Goal: Information Seeking & Learning: Find specific page/section

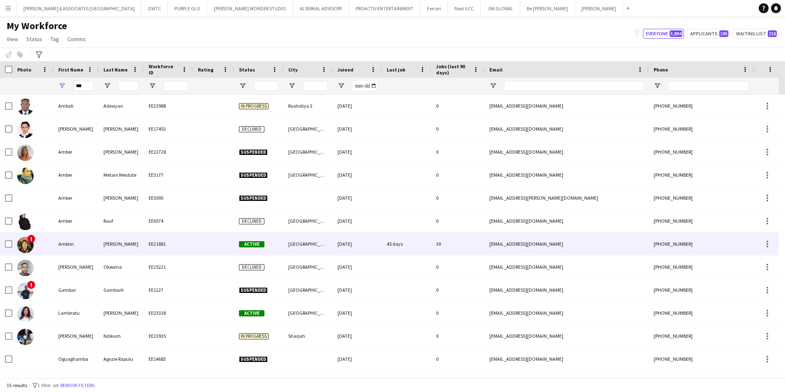
click at [679, 239] on div "[PHONE_NUMBER]" at bounding box center [701, 243] width 105 height 23
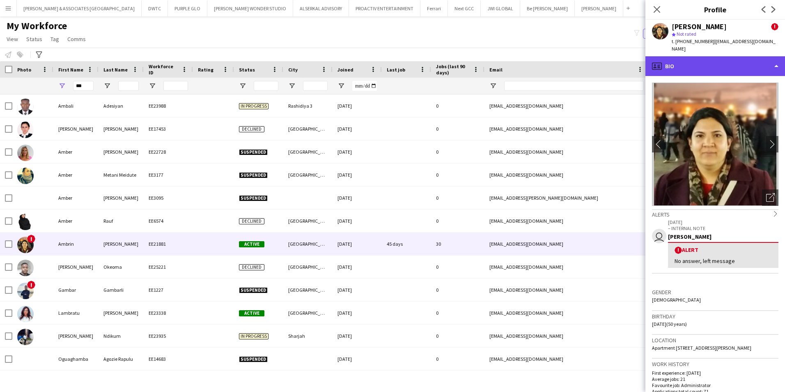
click at [752, 57] on div "profile Bio" at bounding box center [716, 66] width 140 height 20
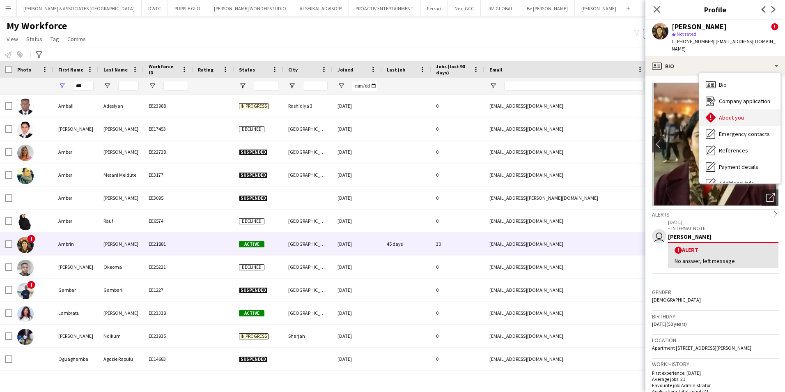
click at [749, 113] on div "About you About you" at bounding box center [739, 117] width 81 height 16
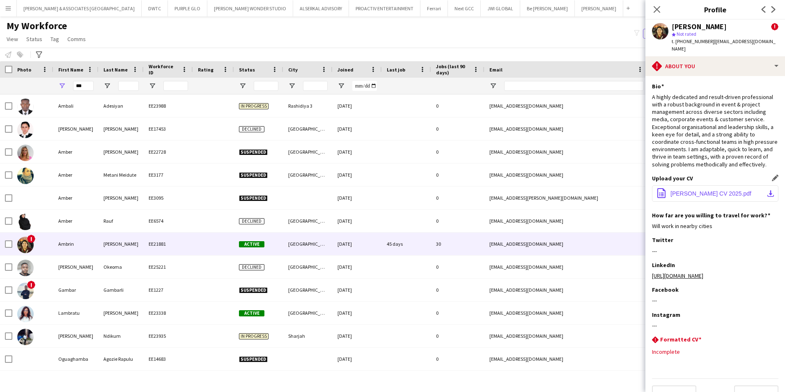
click at [709, 194] on span "[PERSON_NAME] CV 2025.pdf" at bounding box center [711, 193] width 81 height 7
click at [732, 193] on span "[PERSON_NAME] CV 2025.pdf" at bounding box center [711, 193] width 81 height 7
click at [767, 193] on app-icon "download-bottom" at bounding box center [770, 193] width 7 height 7
drag, startPoint x: 85, startPoint y: 85, endPoint x: 46, endPoint y: 85, distance: 39.8
click at [46, 85] on div "***" at bounding box center [445, 86] width 890 height 16
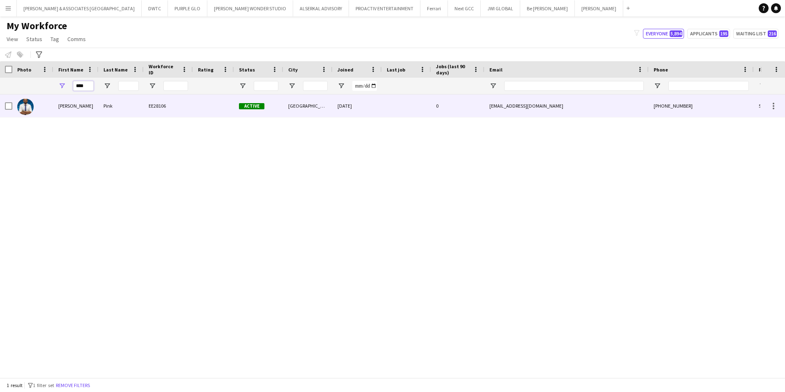
type input "****"
click at [55, 99] on div "[PERSON_NAME]" at bounding box center [75, 105] width 45 height 23
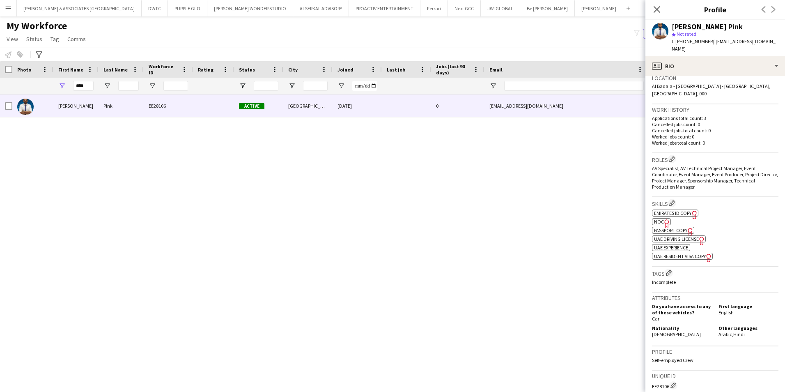
scroll to position [205, 0]
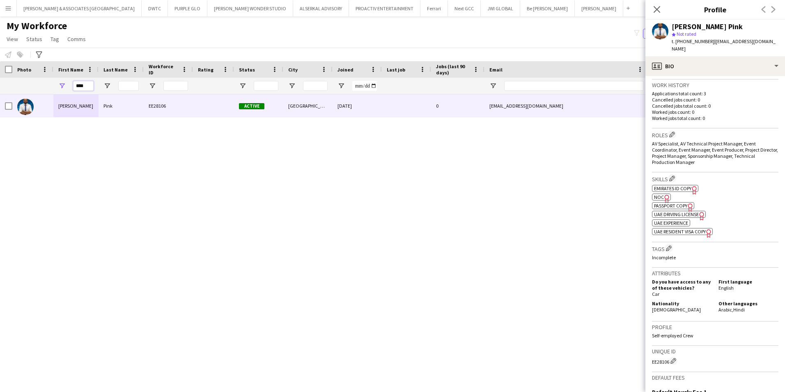
drag, startPoint x: 93, startPoint y: 87, endPoint x: 41, endPoint y: 84, distance: 51.8
click at [43, 85] on div "****" at bounding box center [445, 86] width 890 height 16
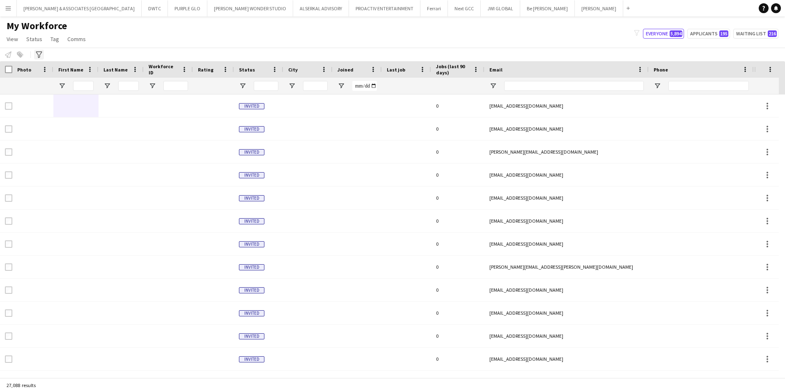
click at [38, 53] on icon "Advanced filters" at bounding box center [39, 54] width 7 height 7
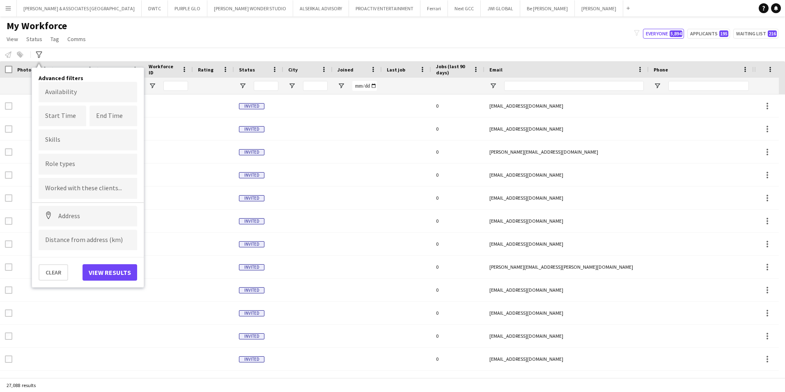
click at [72, 163] on input "Type to search role types..." at bounding box center [87, 164] width 85 height 7
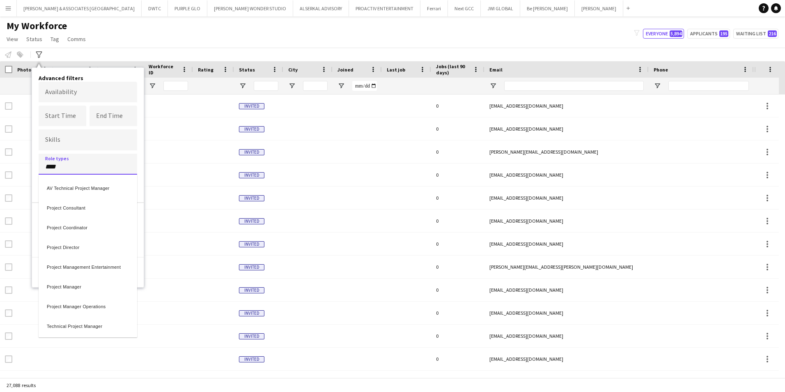
type input "****"
click at [81, 230] on div "Project Coordinator" at bounding box center [88, 226] width 99 height 20
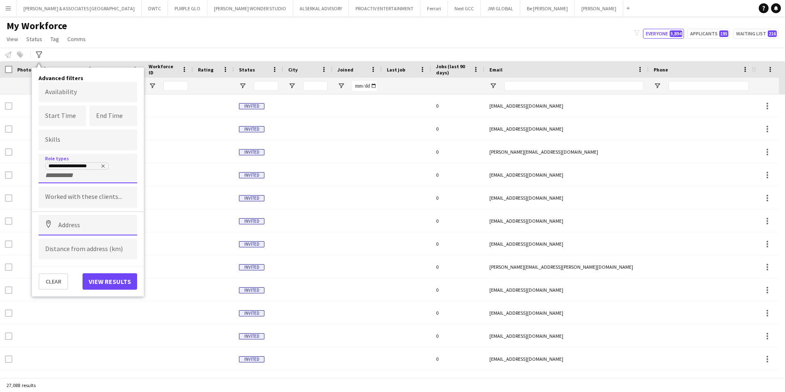
click at [95, 227] on input at bounding box center [88, 225] width 99 height 21
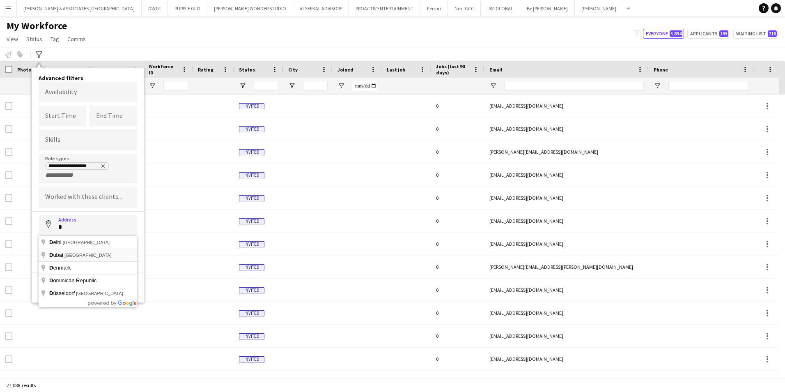
type input "**********"
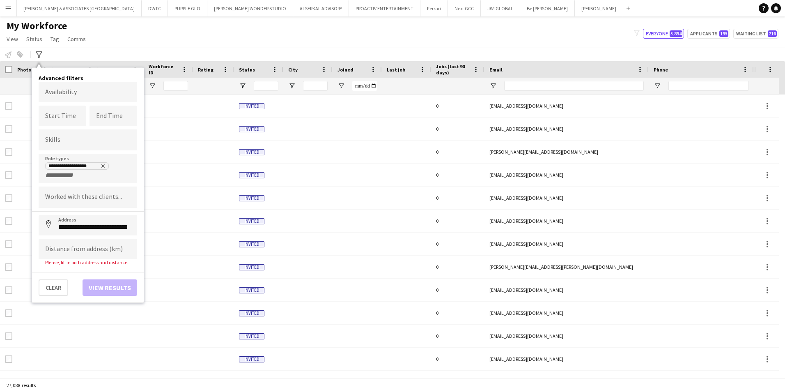
click at [94, 288] on div "Clear View results" at bounding box center [88, 284] width 112 height 24
click at [72, 252] on input at bounding box center [88, 249] width 99 height 21
type input "*****"
click at [94, 278] on button "View results" at bounding box center [110, 281] width 55 height 16
type input "**********"
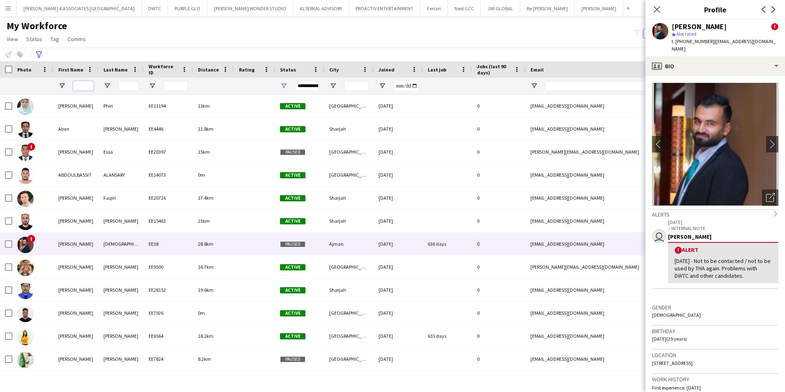
click at [86, 89] on input "First Name Filter Input" at bounding box center [83, 86] width 21 height 10
click at [209, 84] on div at bounding box center [213, 86] width 31 height 16
click at [37, 55] on icon "Advanced filters" at bounding box center [39, 54] width 7 height 7
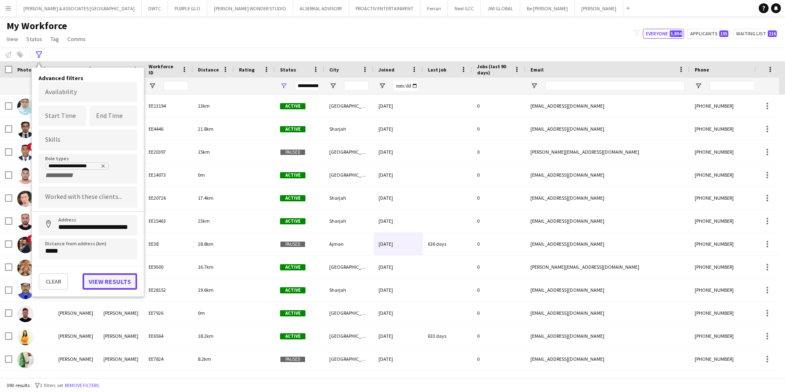
click at [107, 281] on button "View results" at bounding box center [110, 281] width 55 height 16
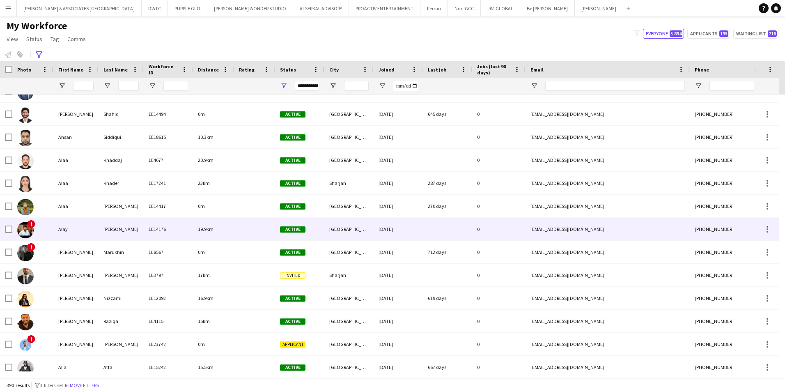
scroll to position [0, 0]
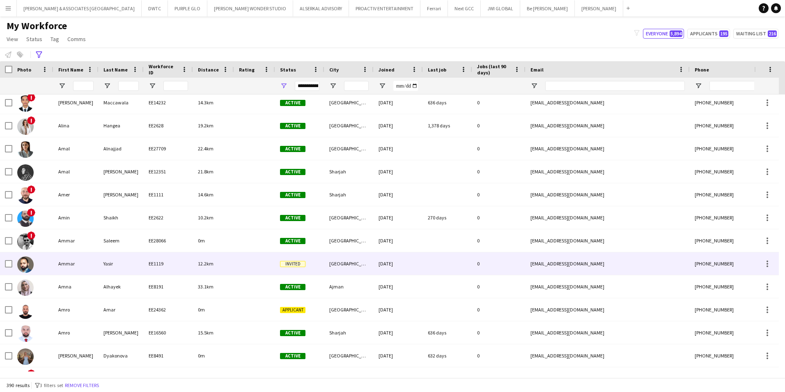
click at [92, 264] on div "Ammar" at bounding box center [75, 263] width 45 height 23
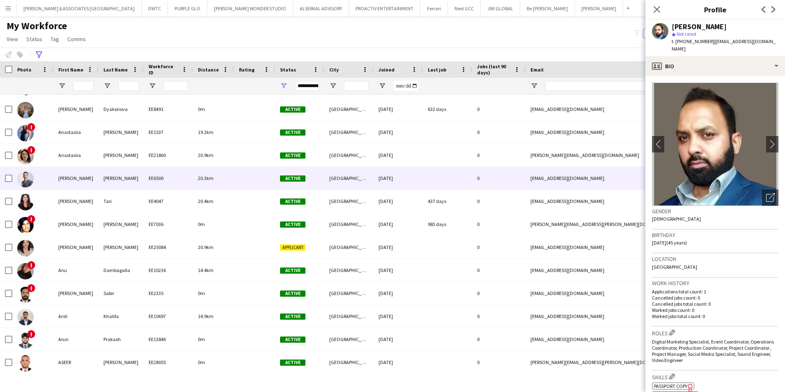
click at [86, 184] on div "[PERSON_NAME]" at bounding box center [75, 178] width 45 height 23
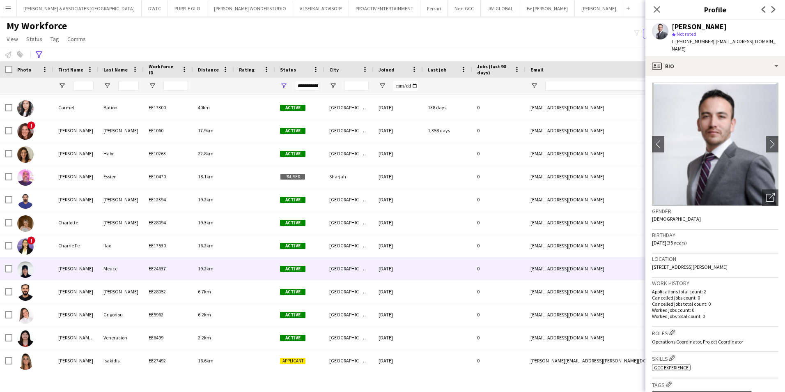
click at [91, 264] on div "[PERSON_NAME]" at bounding box center [75, 268] width 45 height 23
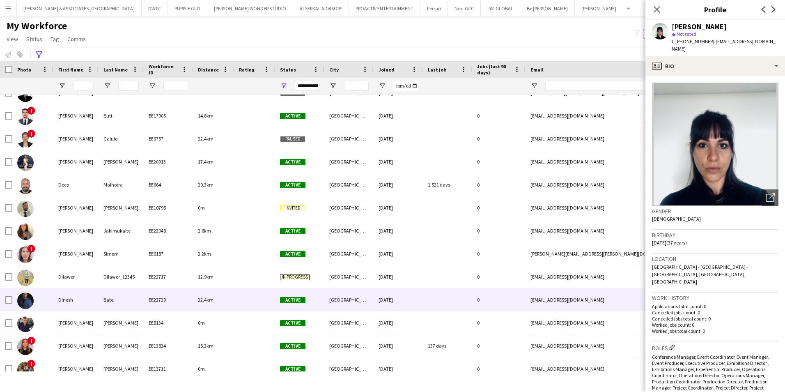
click at [92, 300] on div "Dinesh" at bounding box center [75, 299] width 45 height 23
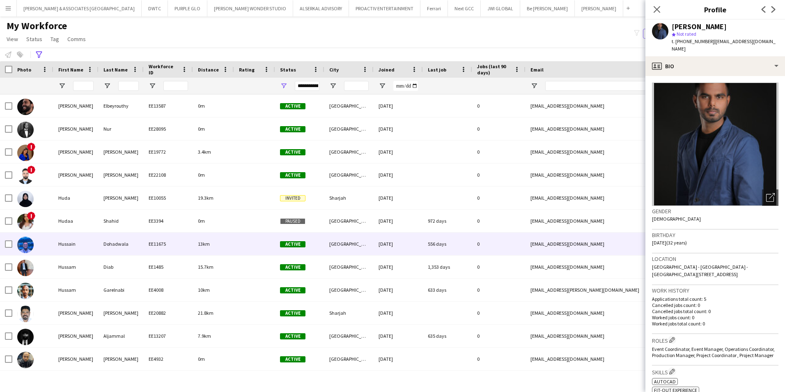
click at [188, 241] on div "EE11675" at bounding box center [168, 243] width 49 height 23
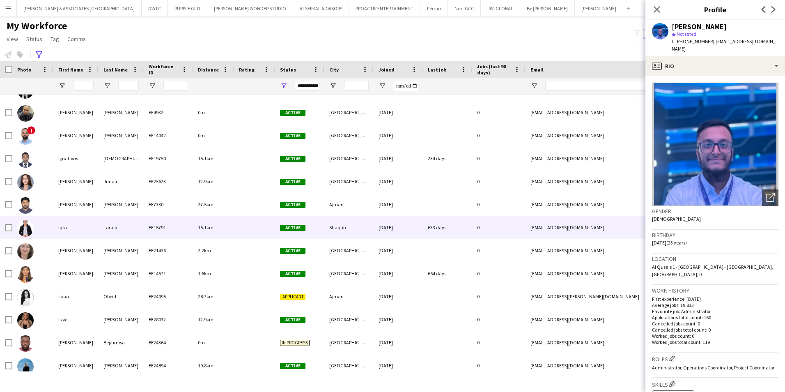
scroll to position [3737, 0]
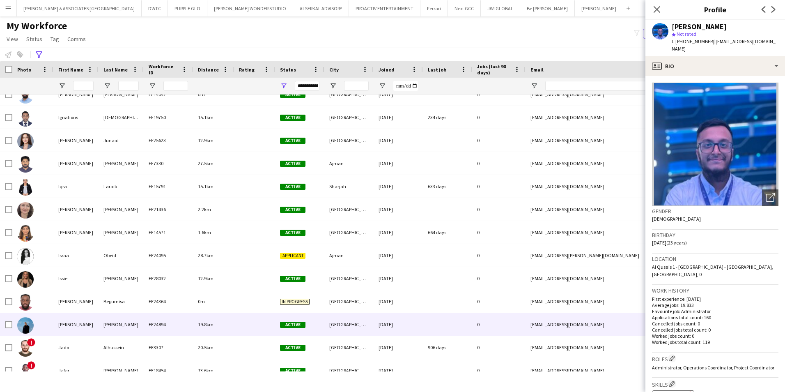
click at [85, 322] on div "[PERSON_NAME]" at bounding box center [75, 324] width 45 height 23
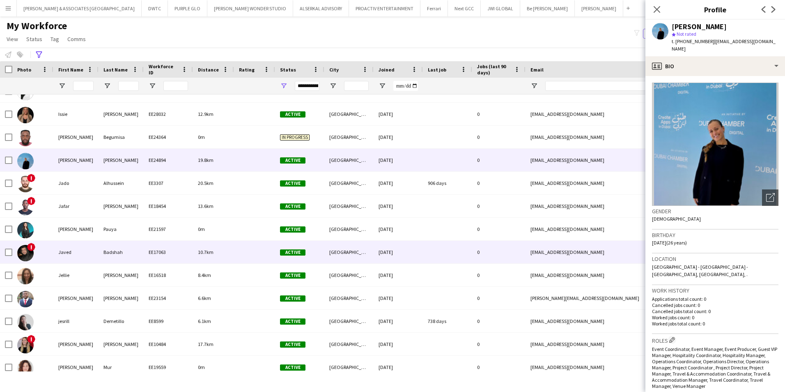
scroll to position [3928, 0]
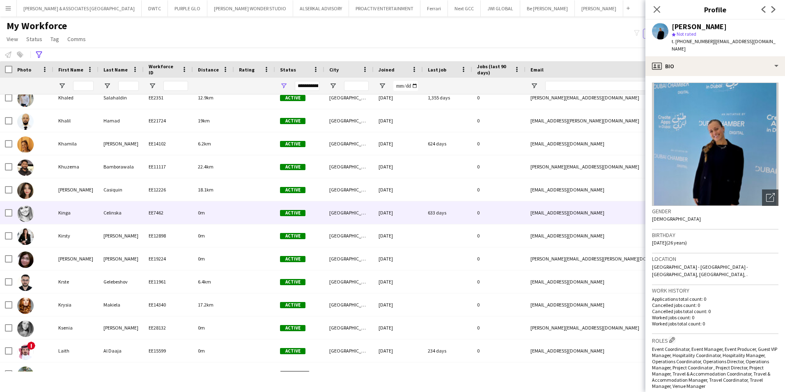
click at [130, 221] on div "Celinska" at bounding box center [121, 212] width 45 height 23
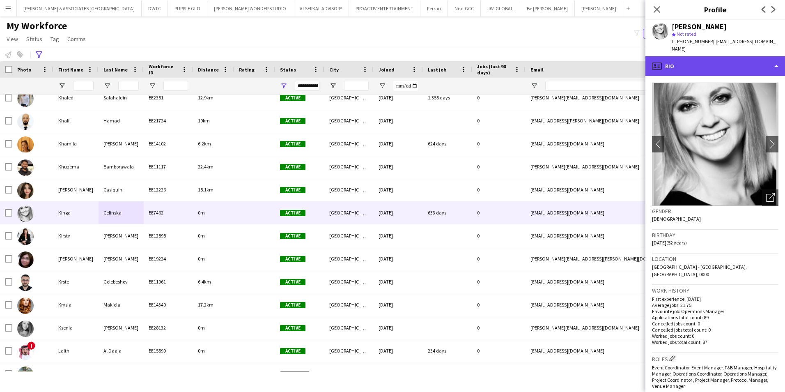
click at [724, 57] on div "profile Bio" at bounding box center [716, 66] width 140 height 20
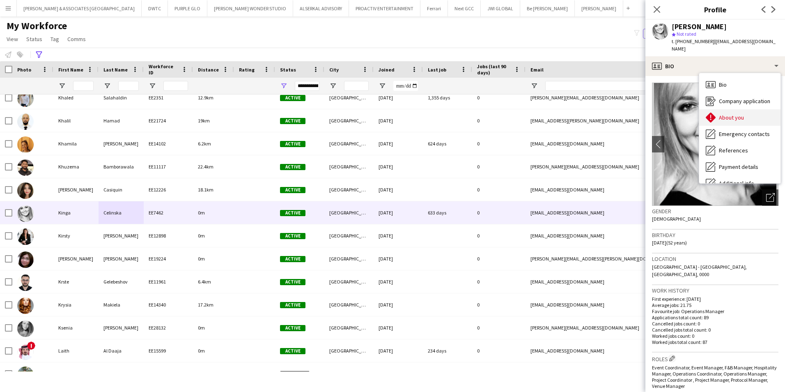
click at [733, 114] on span "About you" at bounding box center [731, 117] width 25 height 7
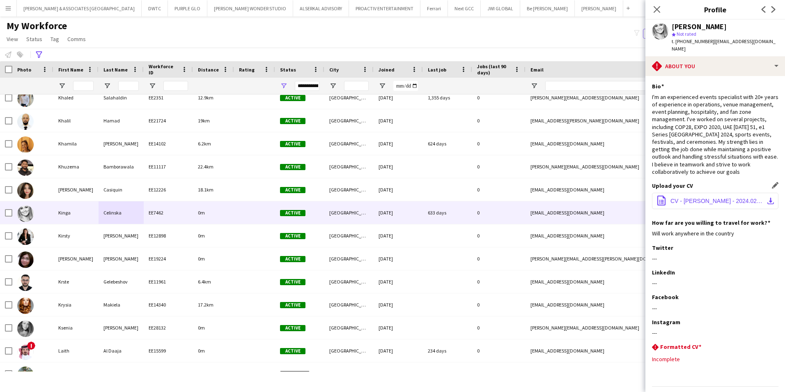
click at [740, 199] on button "office-file-sheet CV - [PERSON_NAME] - 2024.02_Senior Event Manager.pdf downloa…" at bounding box center [715, 201] width 126 height 16
click at [656, 10] on icon at bounding box center [657, 9] width 8 height 8
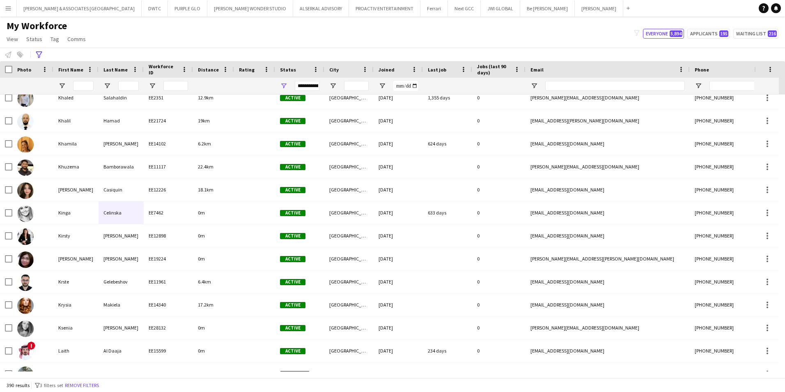
click at [448, 41] on div "My Workforce View Views Default view [PERSON_NAME] New view Update view Delete …" at bounding box center [392, 34] width 785 height 28
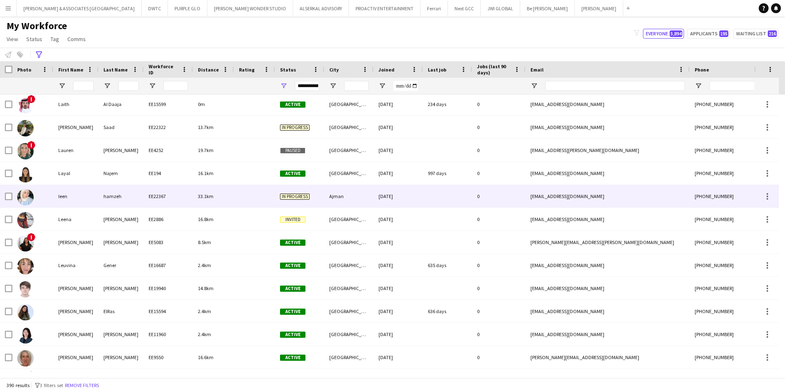
scroll to position [5010, 0]
